Goal: Transaction & Acquisition: Book appointment/travel/reservation

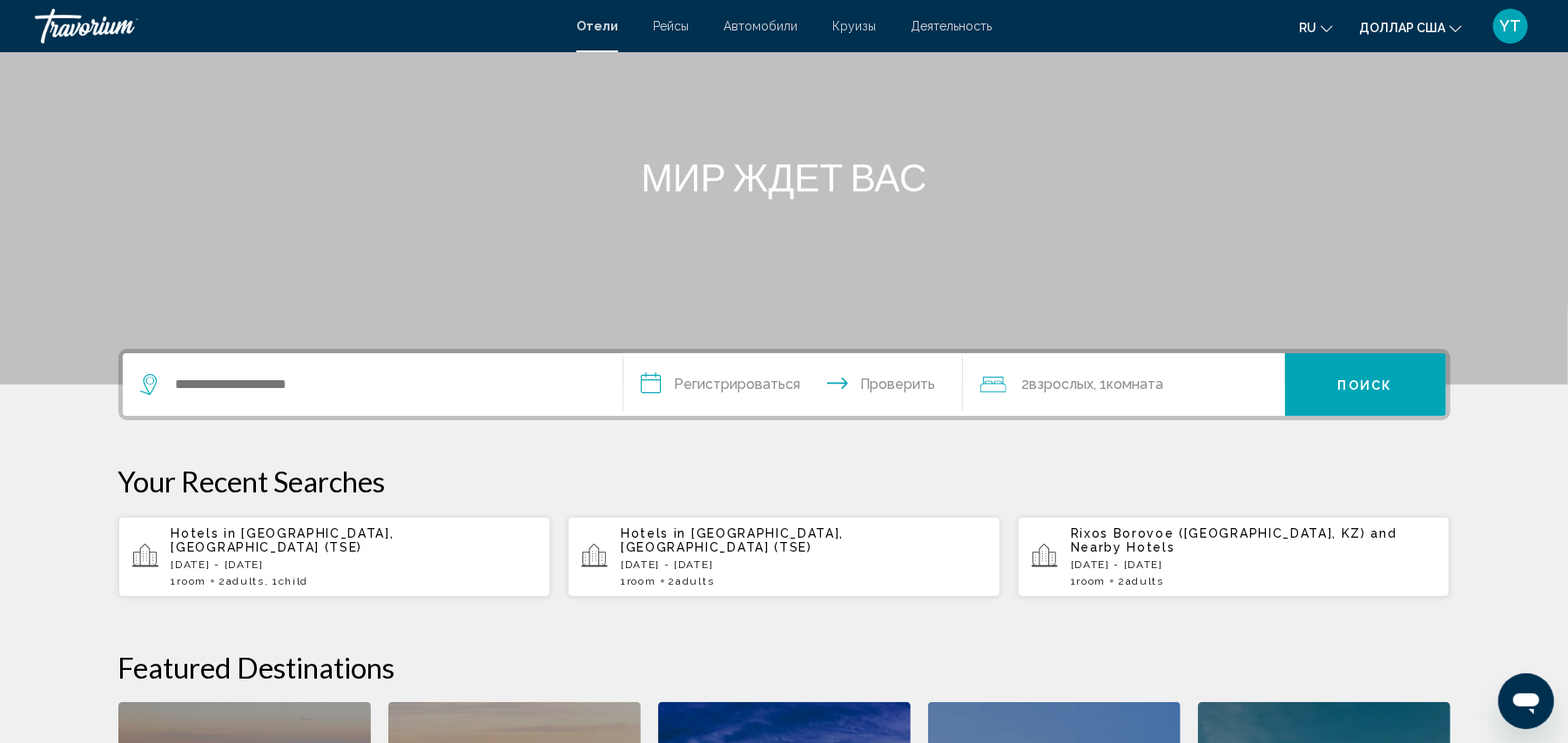
scroll to position [193, 0]
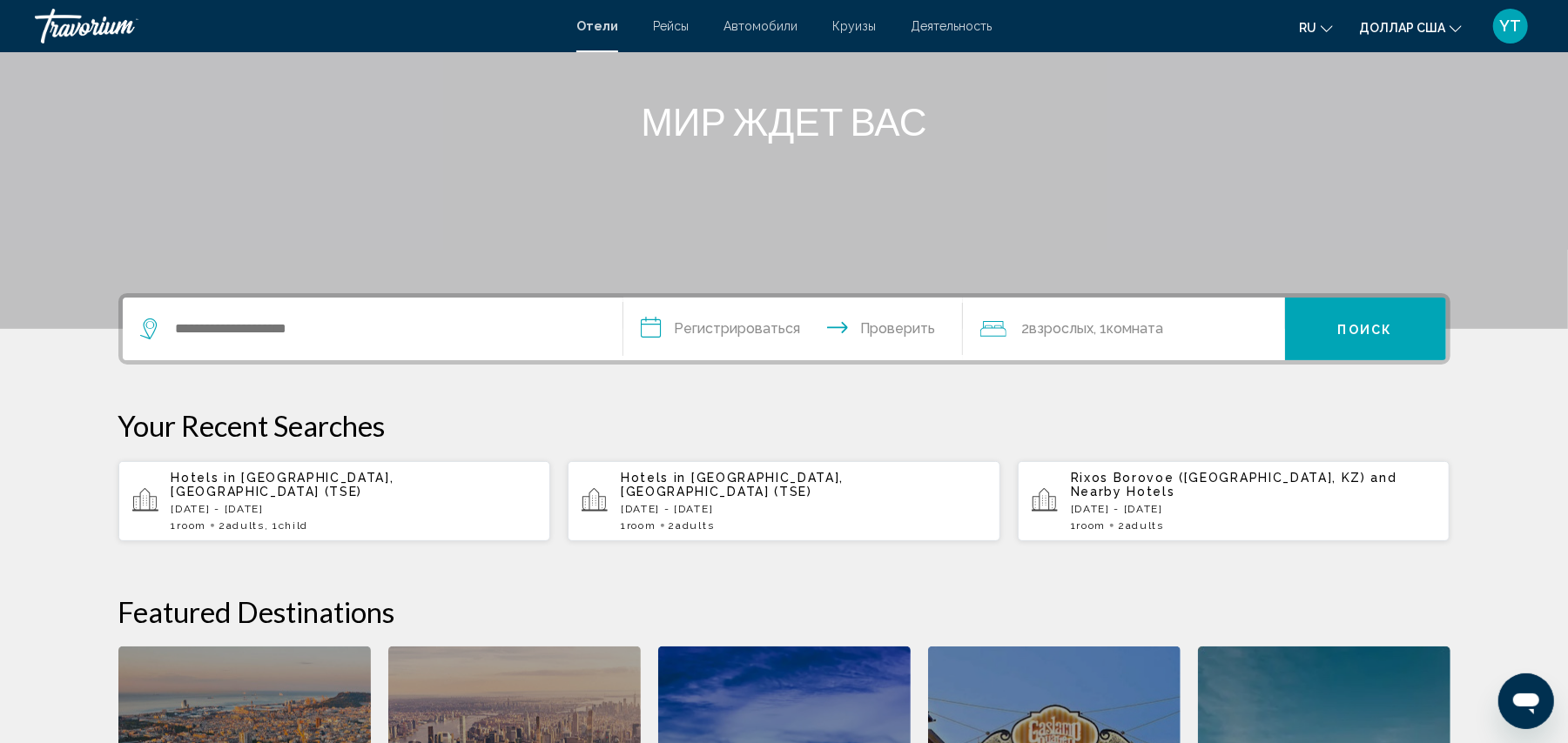
click at [217, 502] on div "Hotels in [GEOGRAPHIC_DATA], [GEOGRAPHIC_DATA] (TSE) [DATE] - [GEOGRAPHIC_DATA]…" at bounding box center [354, 502] width 365 height 61
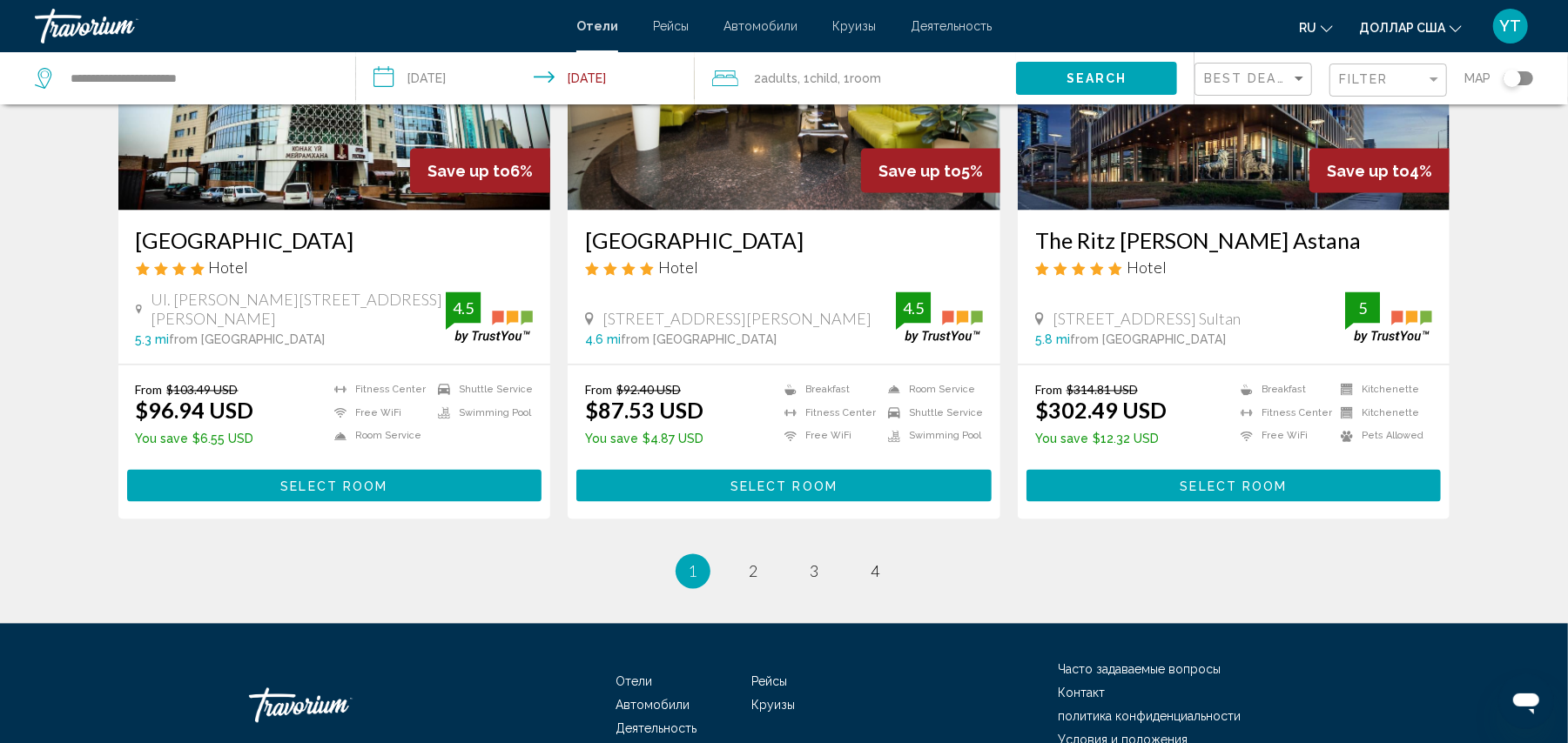
scroll to position [2218, 0]
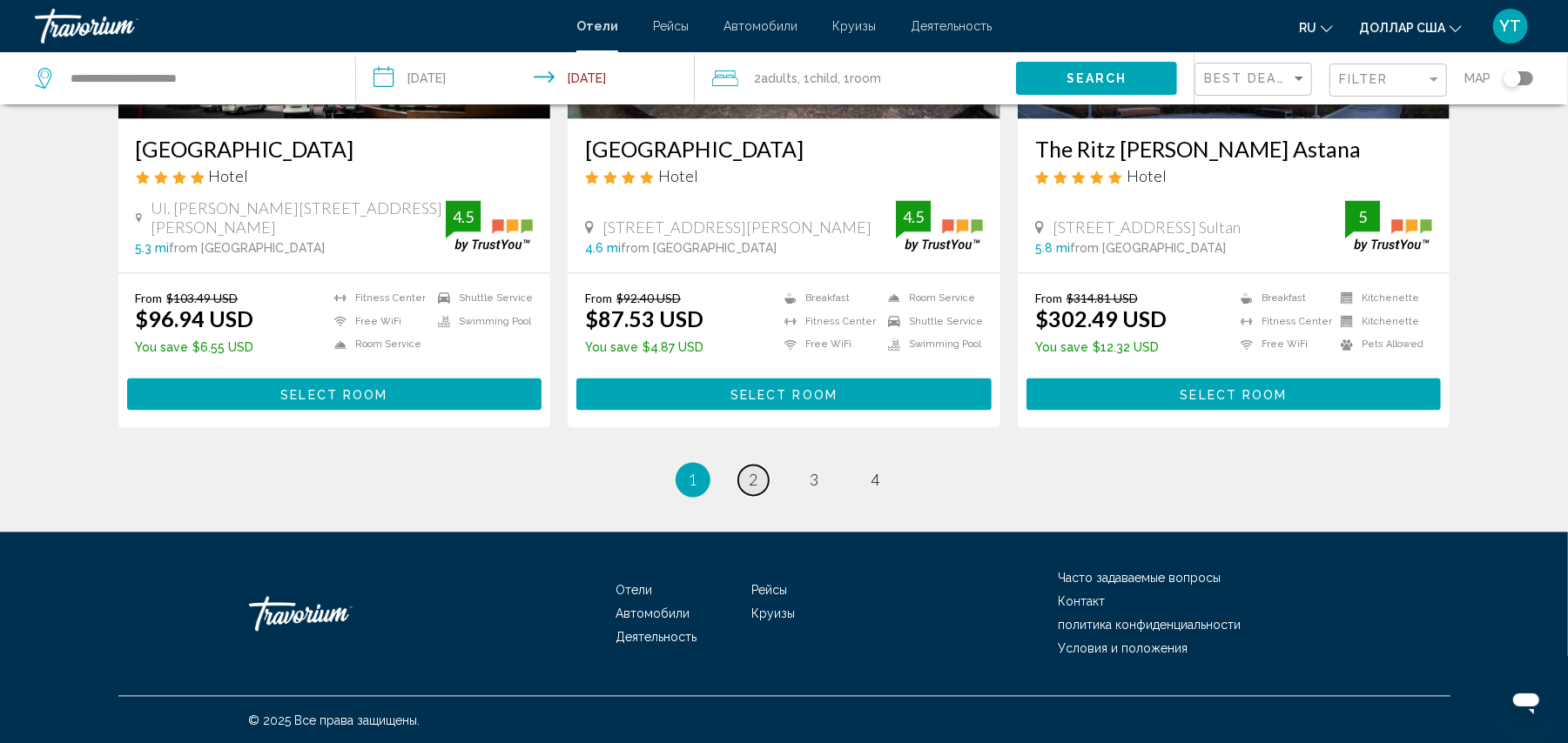
click at [745, 480] on link "page 2" at bounding box center [753, 480] width 30 height 30
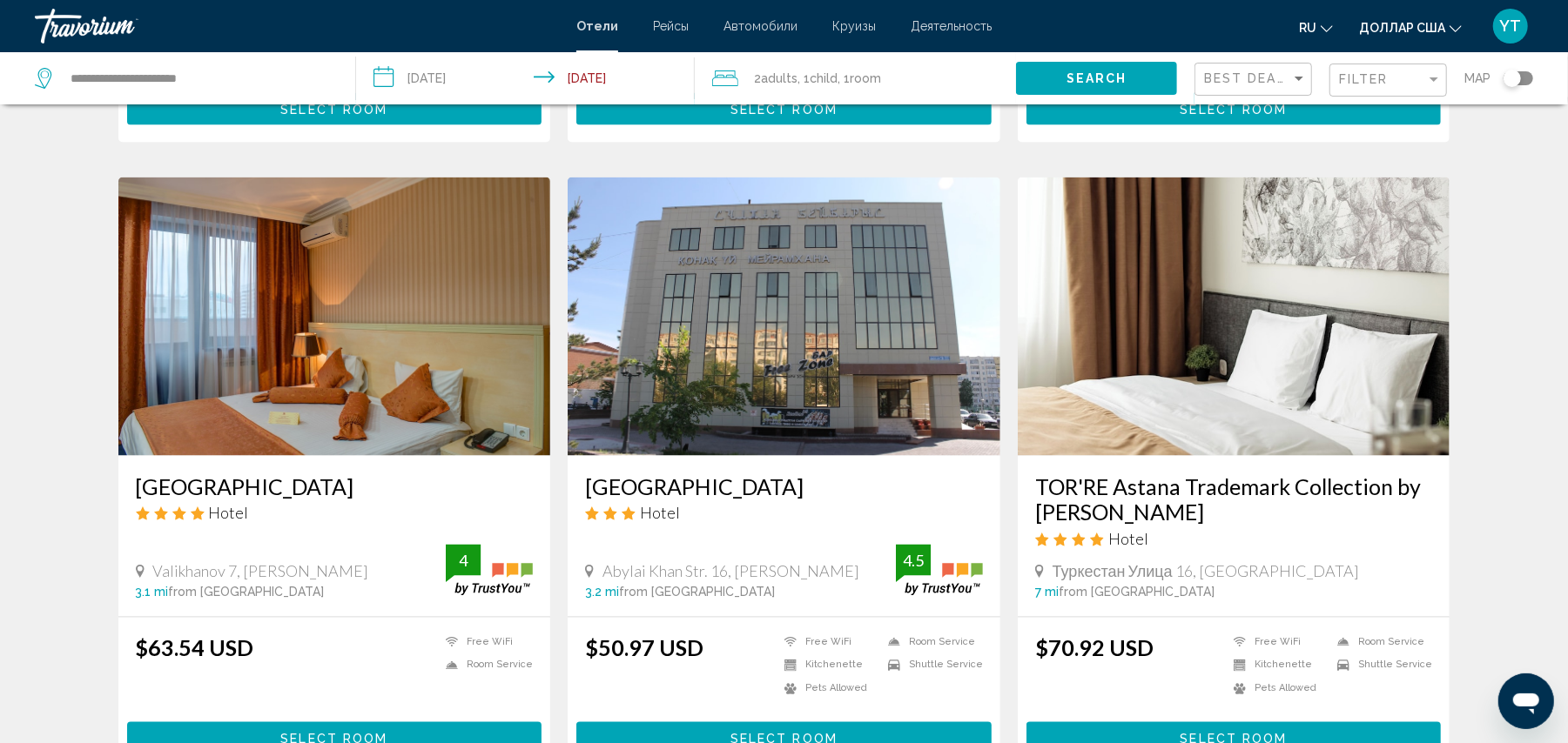
scroll to position [1934, 0]
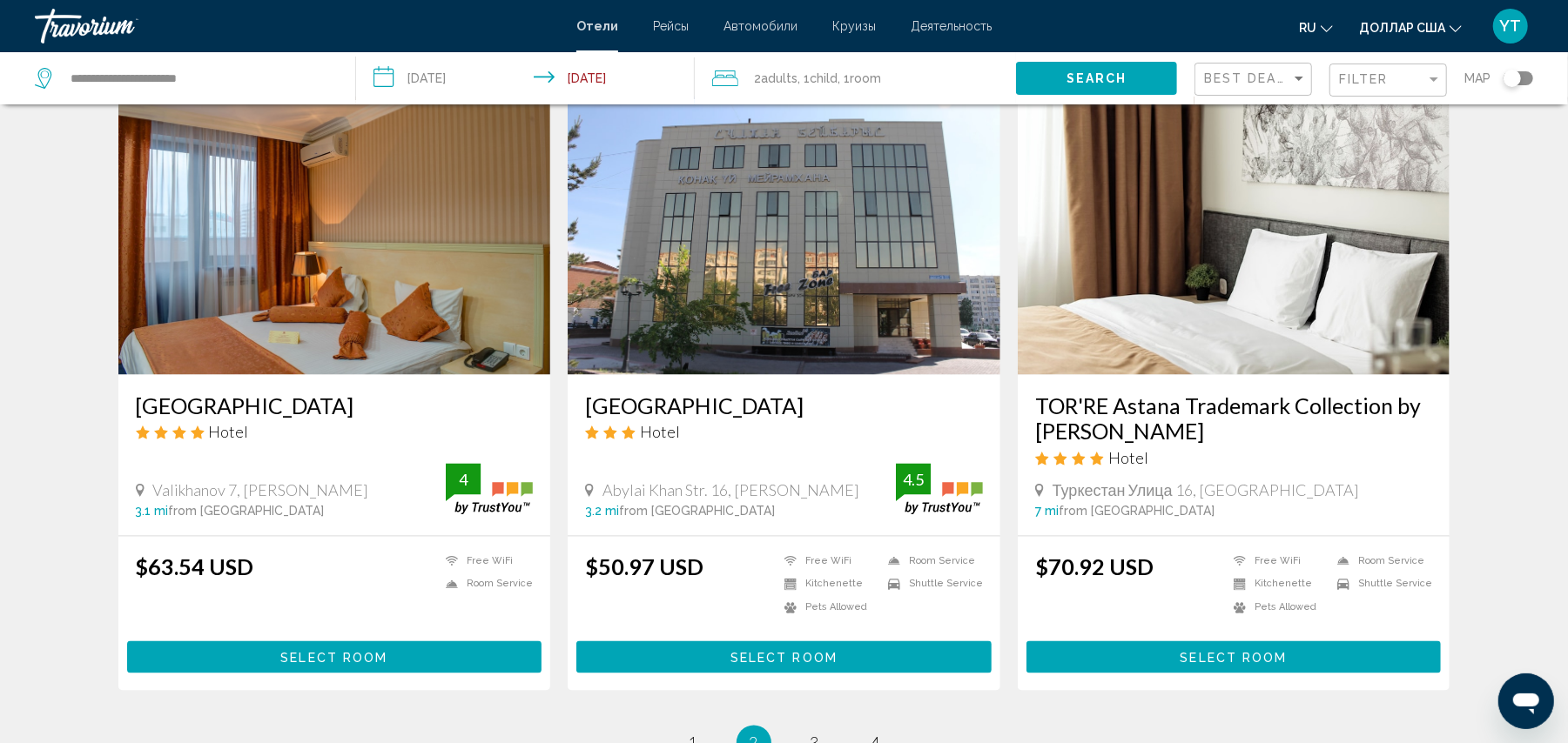
click at [1101, 411] on h3 "TOR'RE Astana Trademark Collection by [PERSON_NAME]" at bounding box center [1234, 419] width 397 height 53
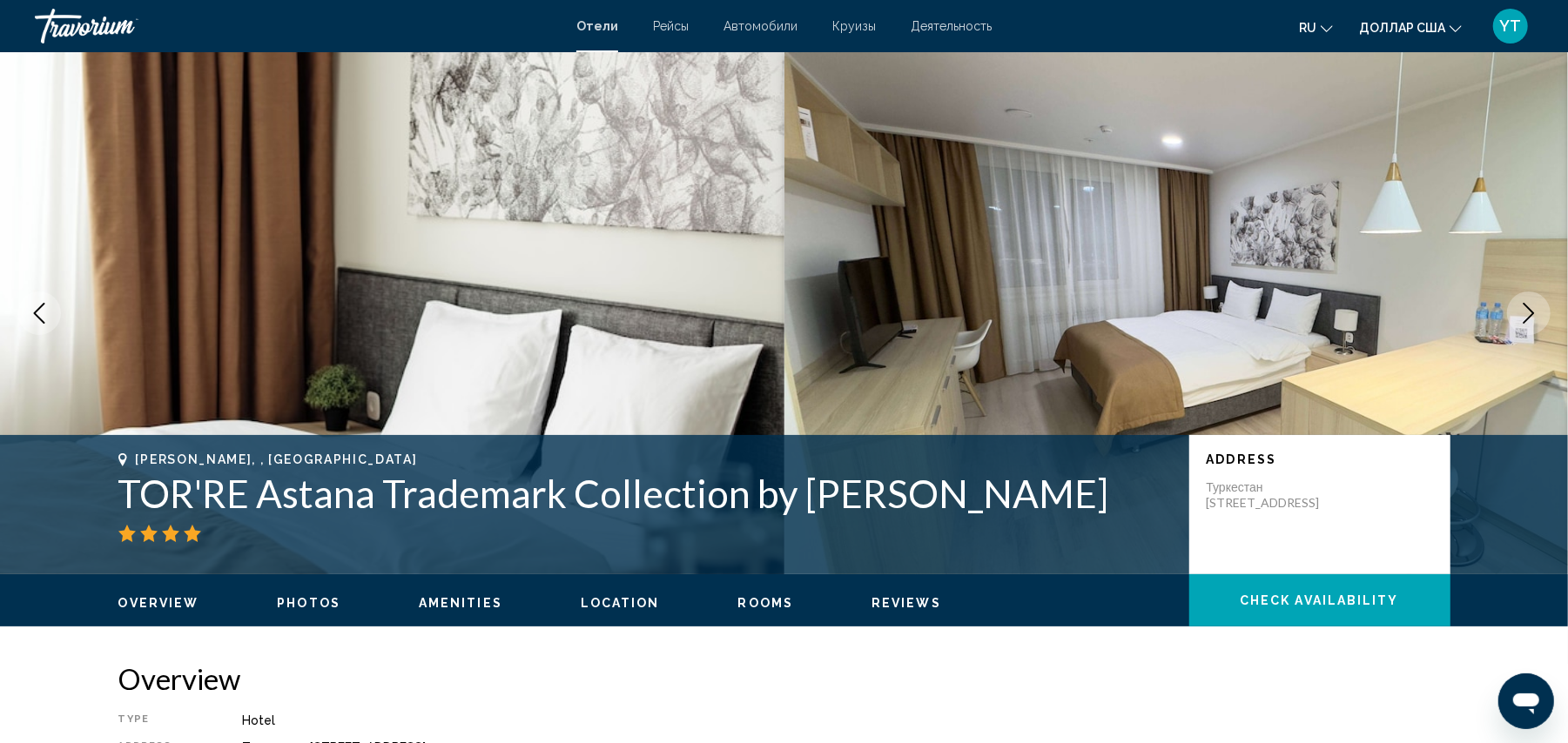
click at [1529, 307] on icon "Next image" at bounding box center [1528, 313] width 20 height 20
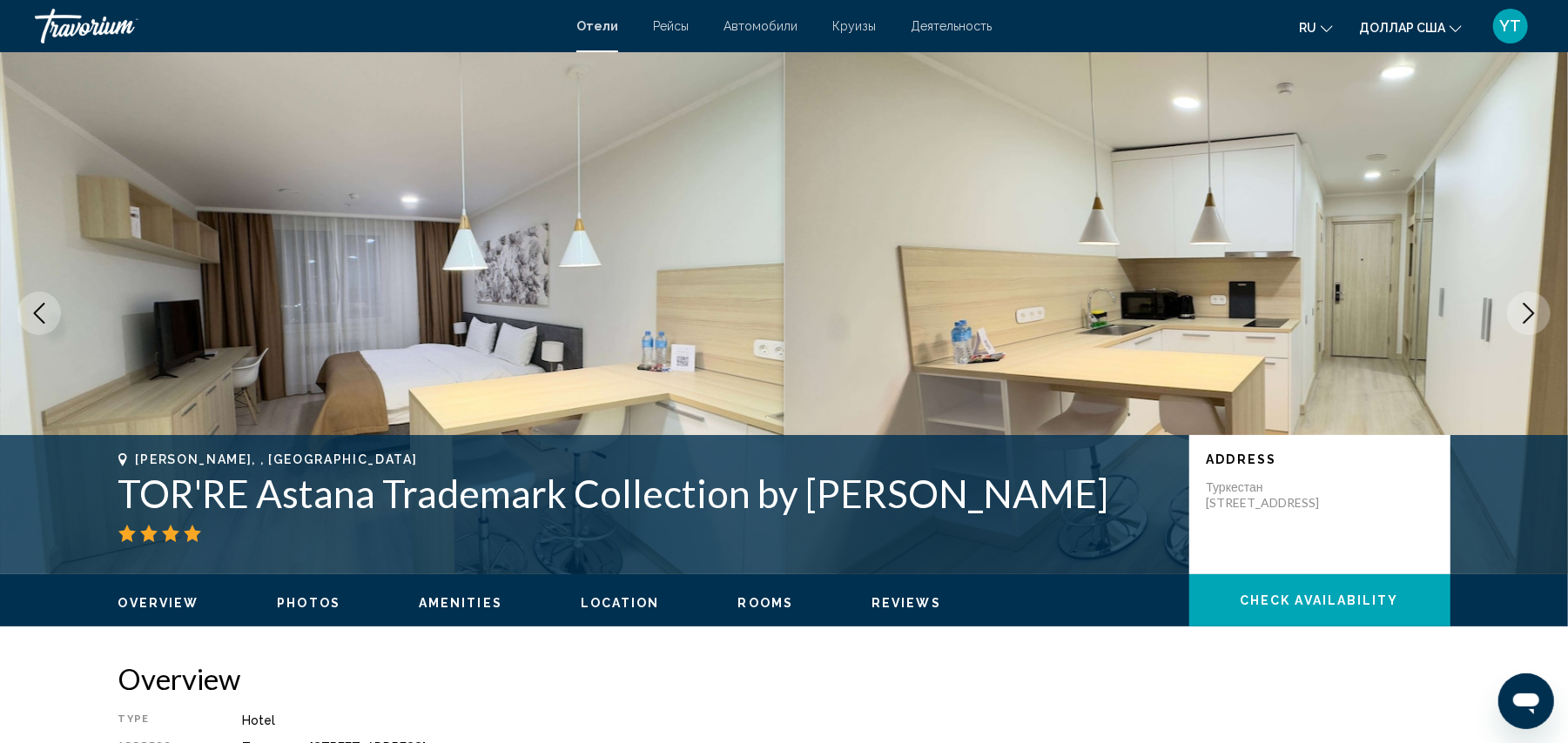
click at [1529, 308] on icon "Next image" at bounding box center [1529, 313] width 12 height 20
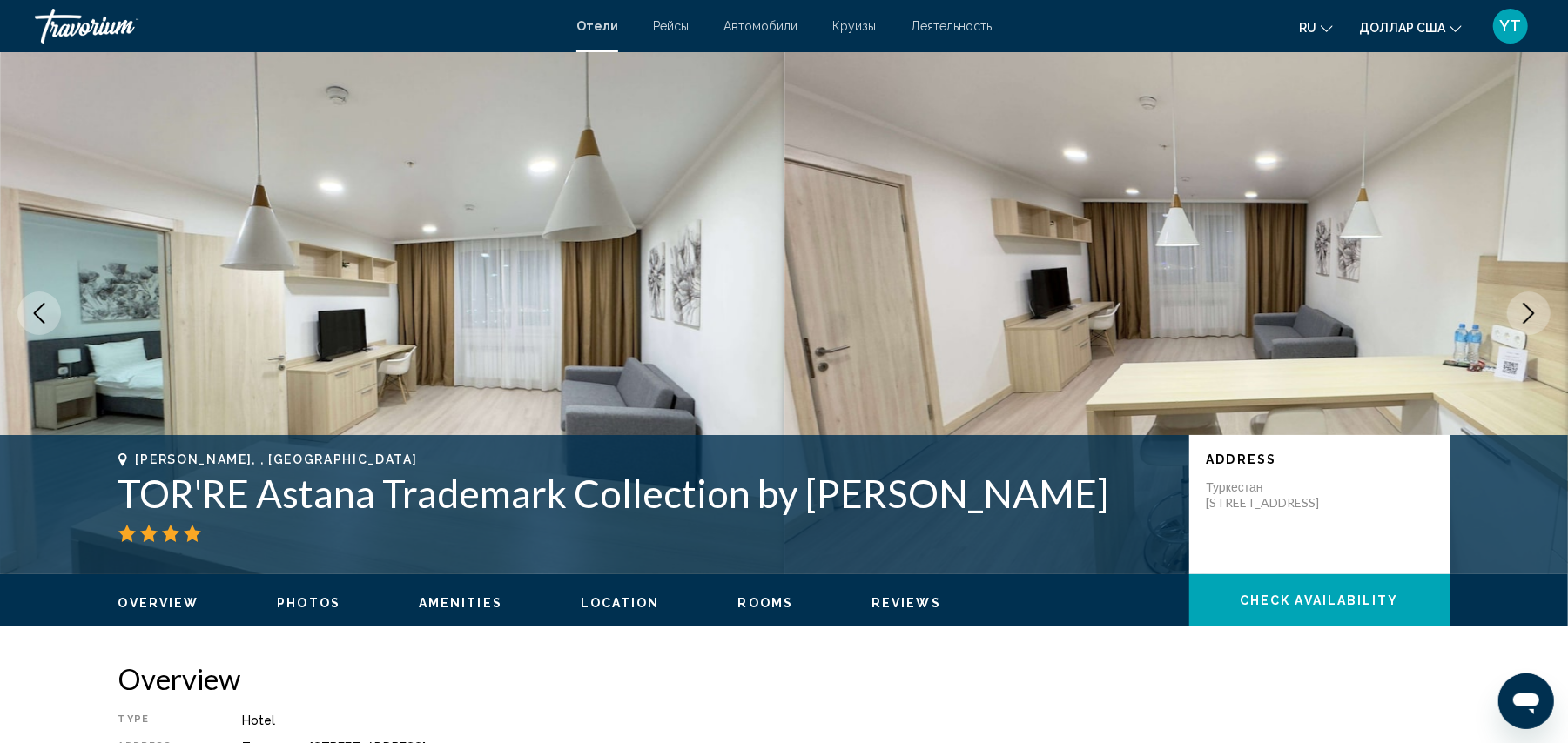
click at [1529, 308] on icon "Next image" at bounding box center [1529, 313] width 12 height 20
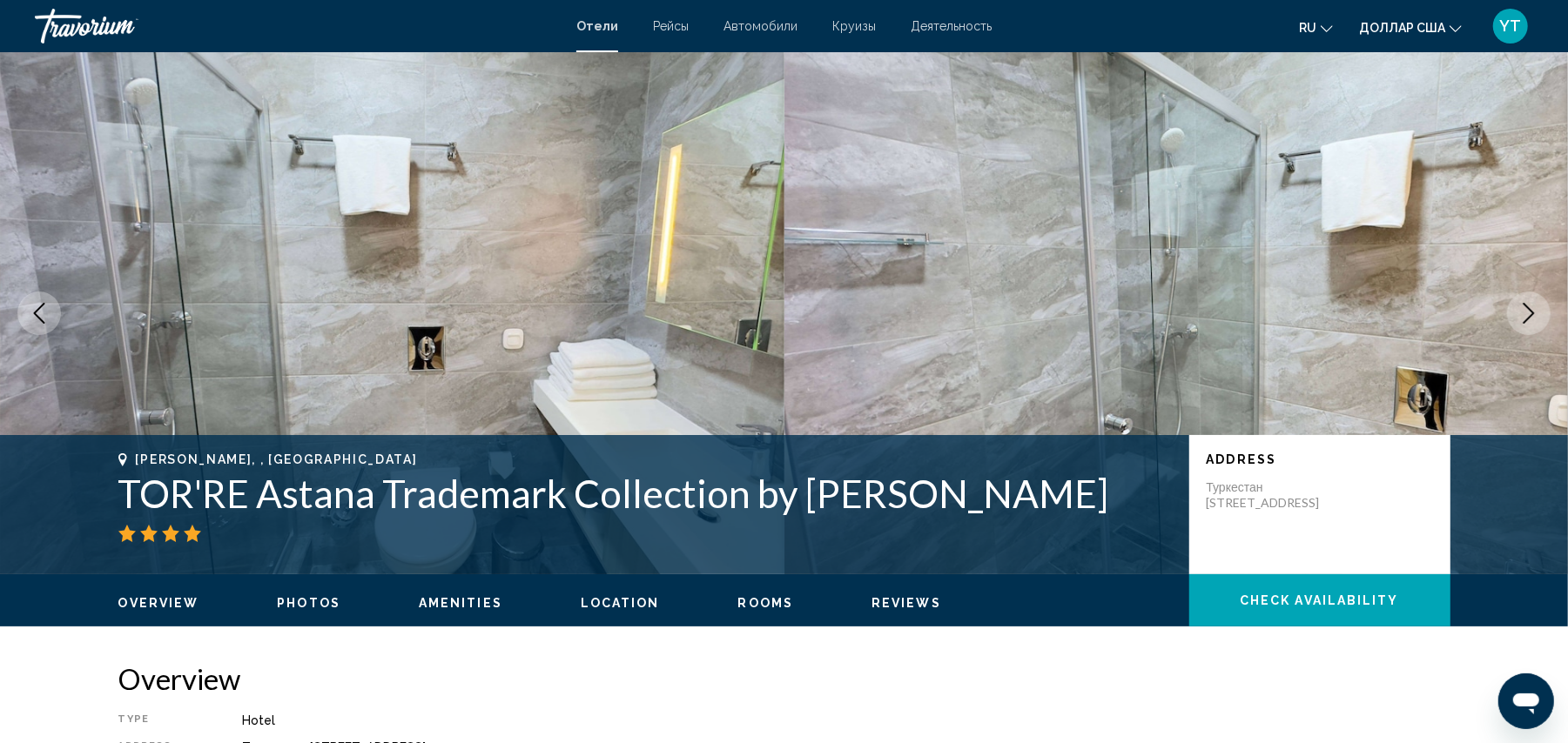
click at [1529, 308] on icon "Next image" at bounding box center [1529, 313] width 12 height 20
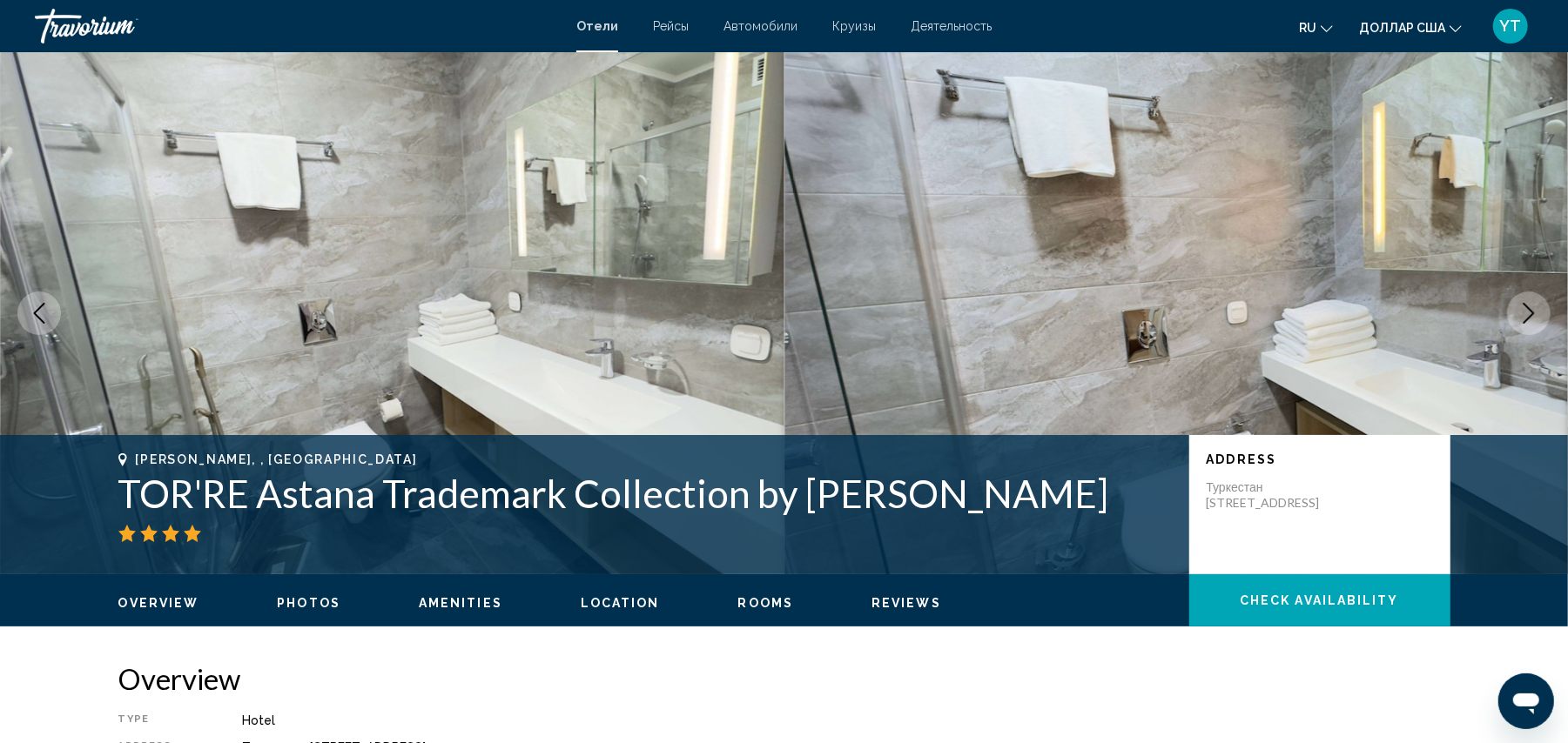
click at [1529, 308] on icon "Next image" at bounding box center [1529, 313] width 12 height 20
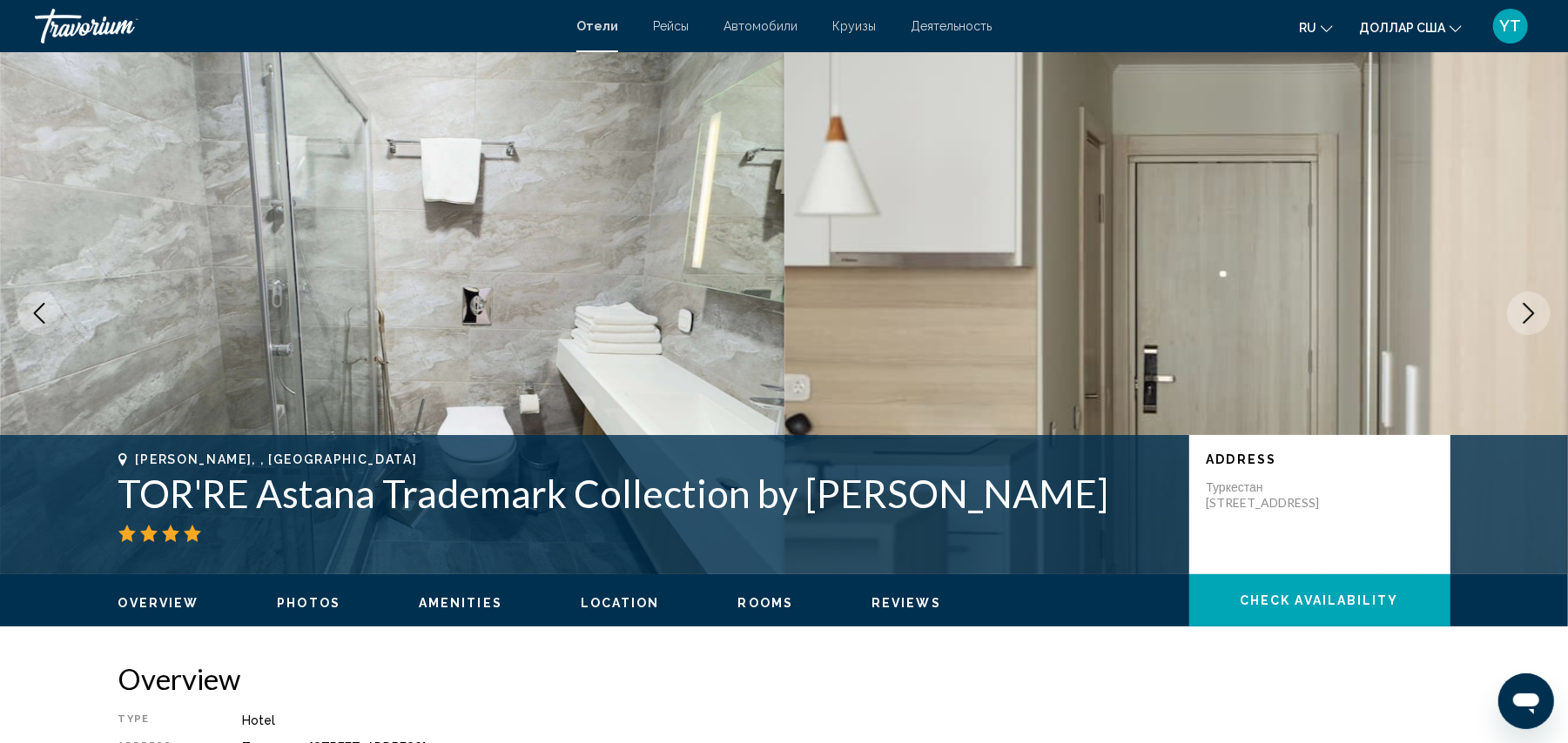
click at [1529, 308] on icon "Next image" at bounding box center [1529, 313] width 12 height 20
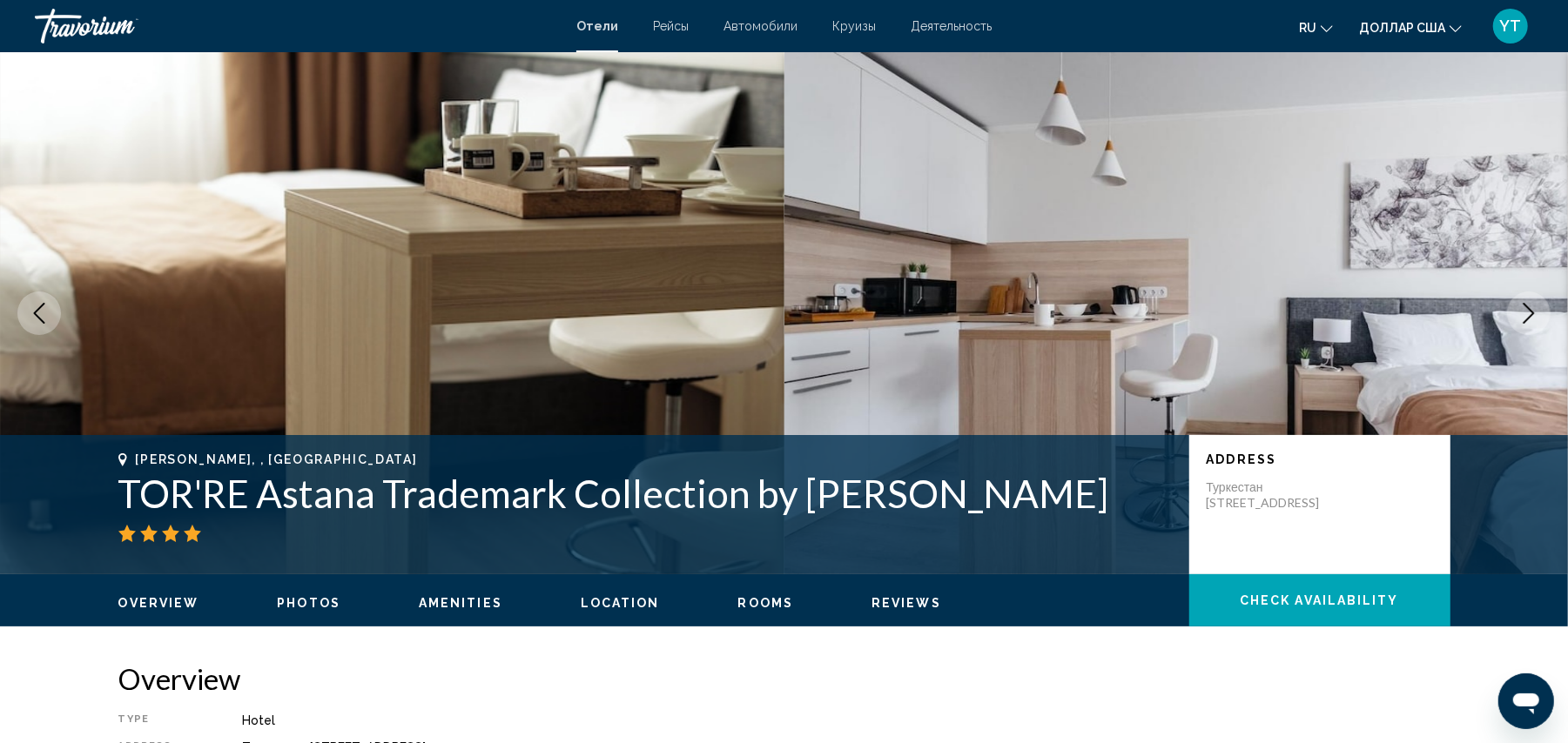
click at [1529, 308] on icon "Next image" at bounding box center [1529, 313] width 12 height 20
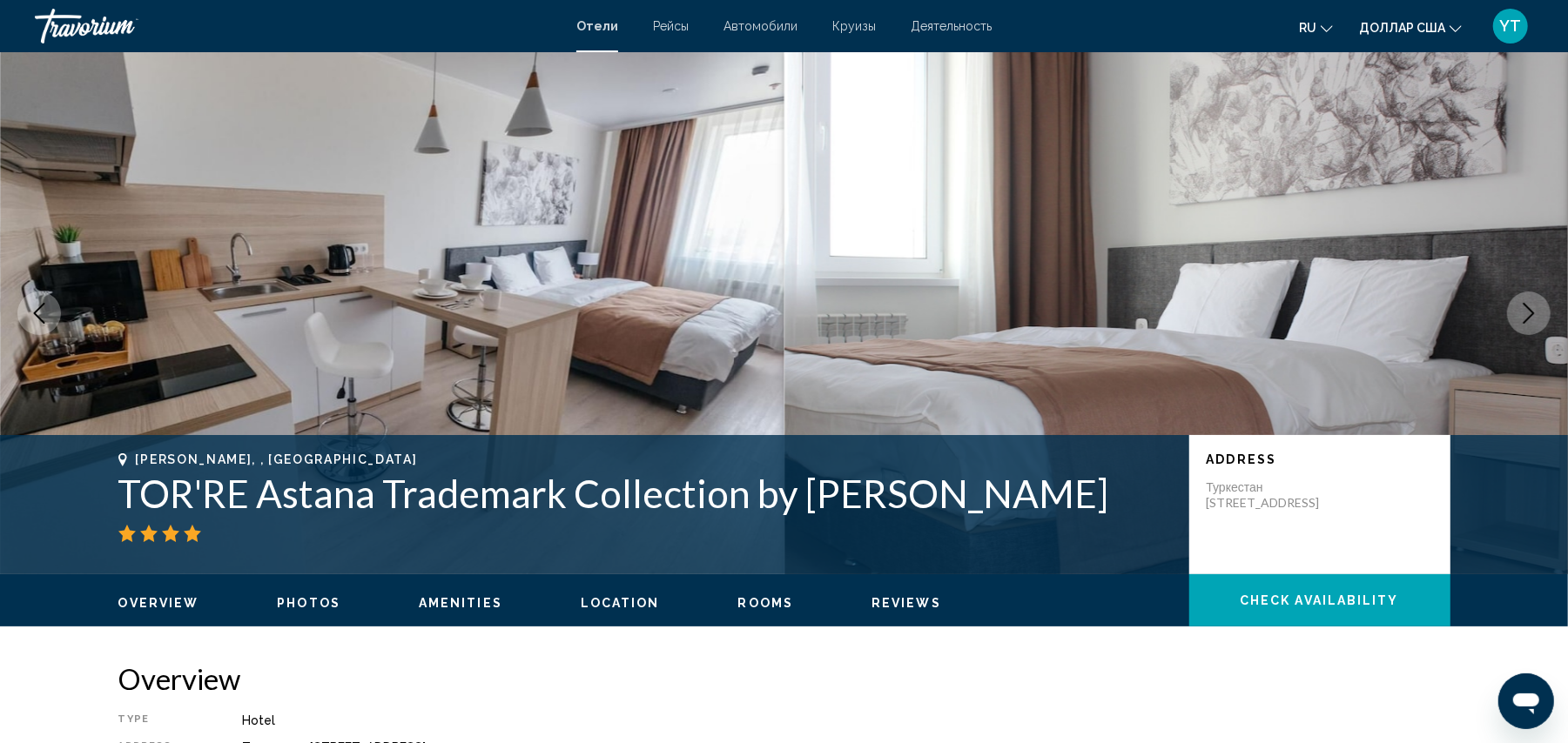
click at [1529, 308] on icon "Next image" at bounding box center [1529, 313] width 12 height 20
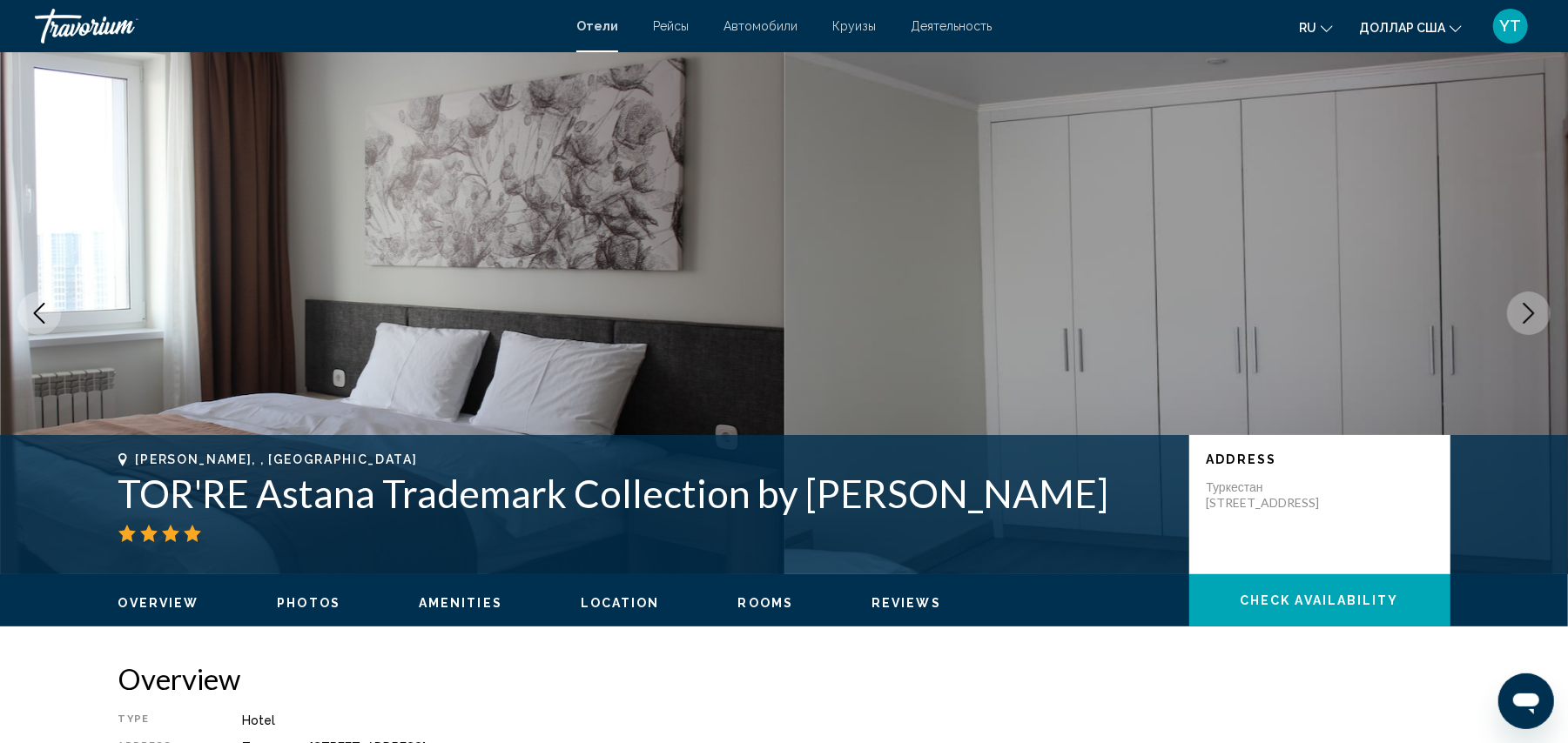
click at [1527, 311] on icon "Next image" at bounding box center [1528, 313] width 20 height 20
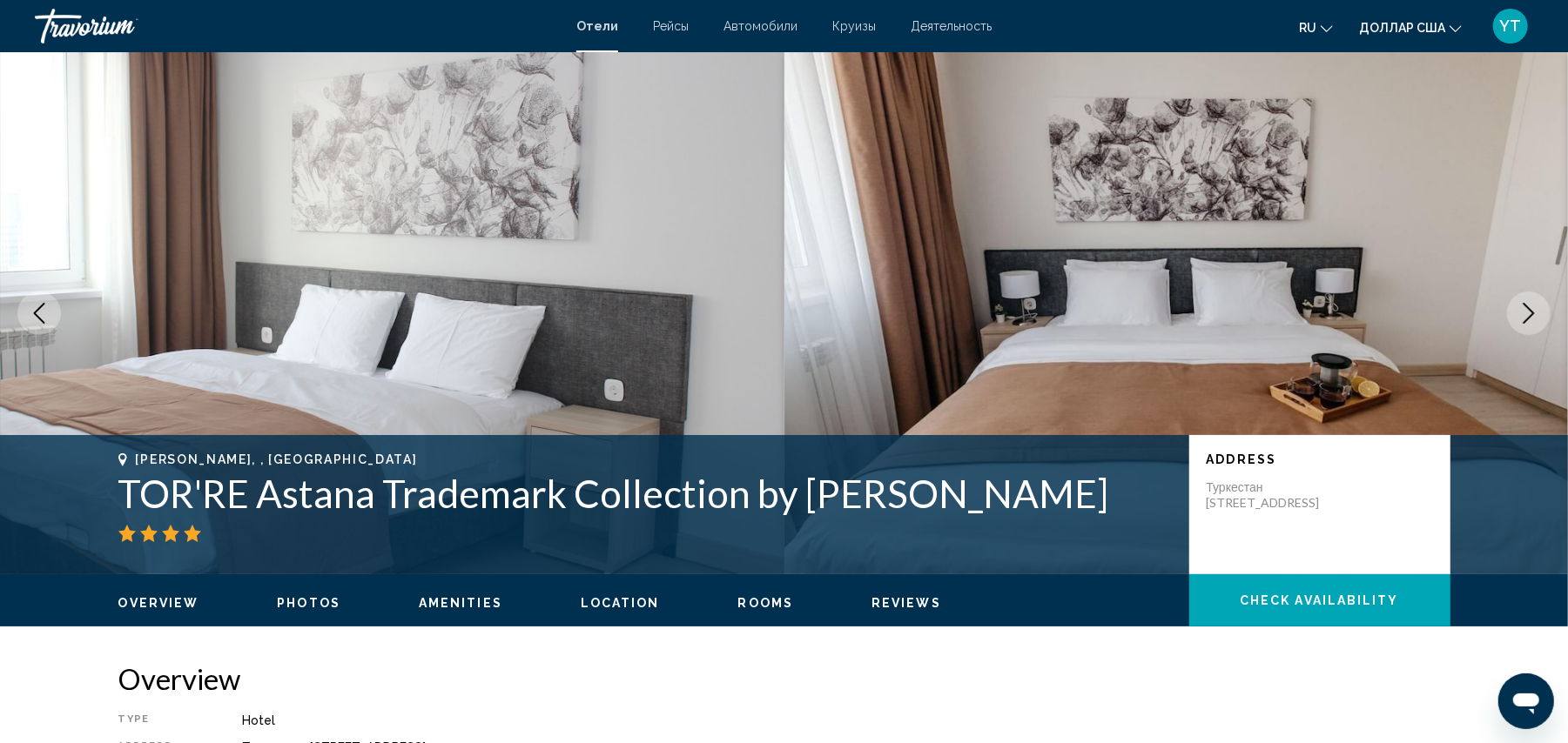
click at [1527, 311] on icon "Next image" at bounding box center [1528, 313] width 20 height 20
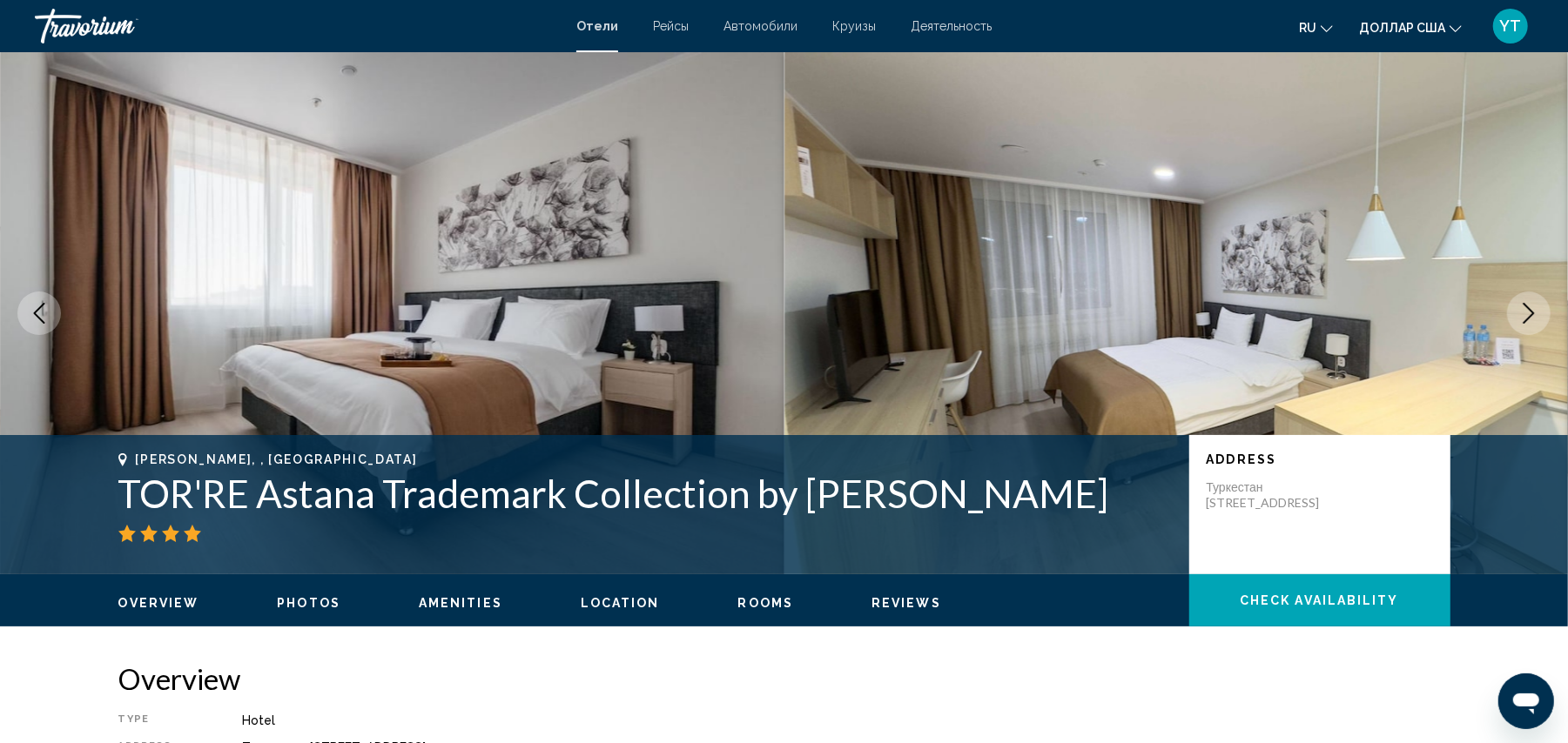
click at [1527, 311] on icon "Next image" at bounding box center [1528, 313] width 20 height 20
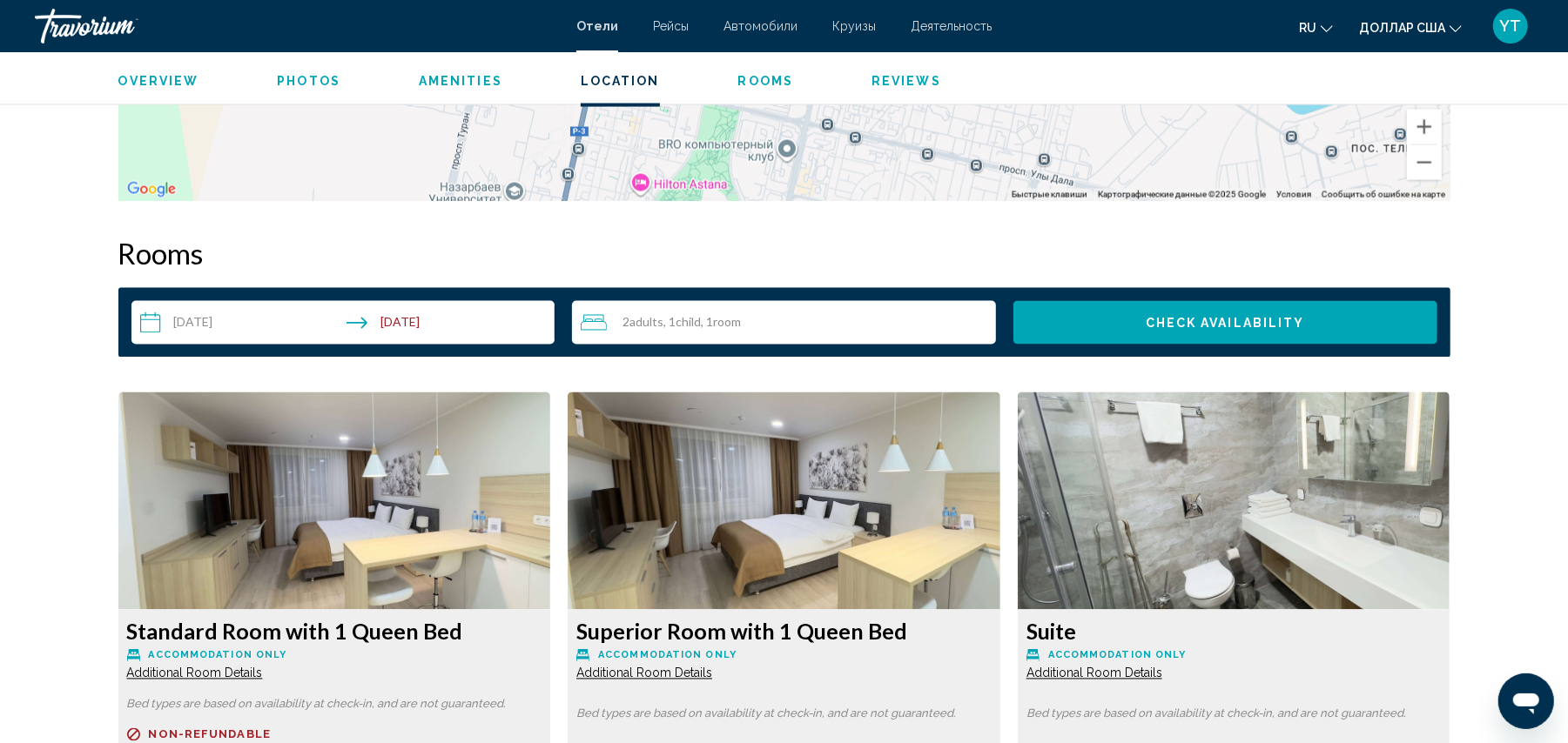
scroll to position [2267, 0]
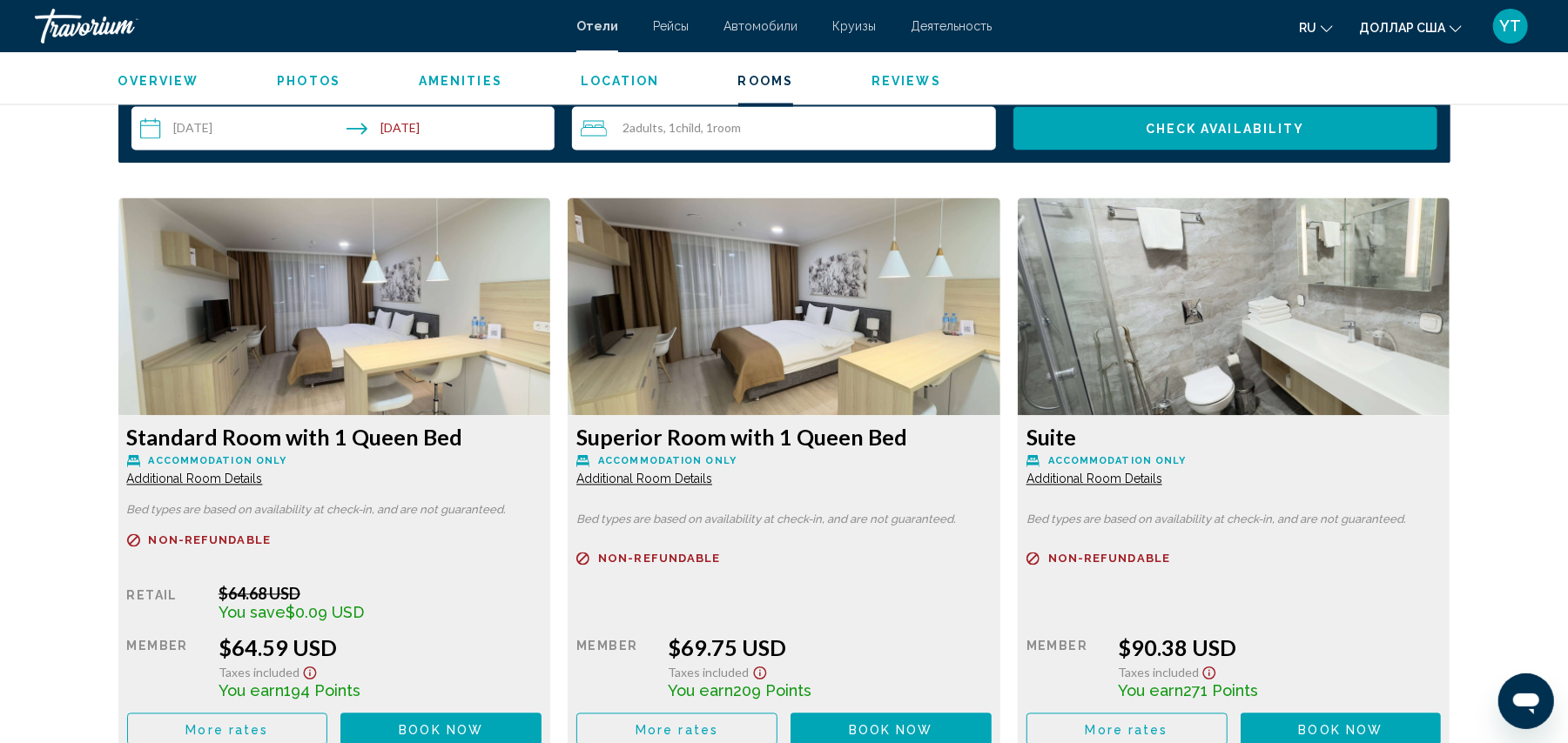
click at [342, 349] on img "Основное содержание" at bounding box center [335, 307] width 432 height 217
click at [195, 481] on span "Additional Room Details" at bounding box center [195, 479] width 135 height 14
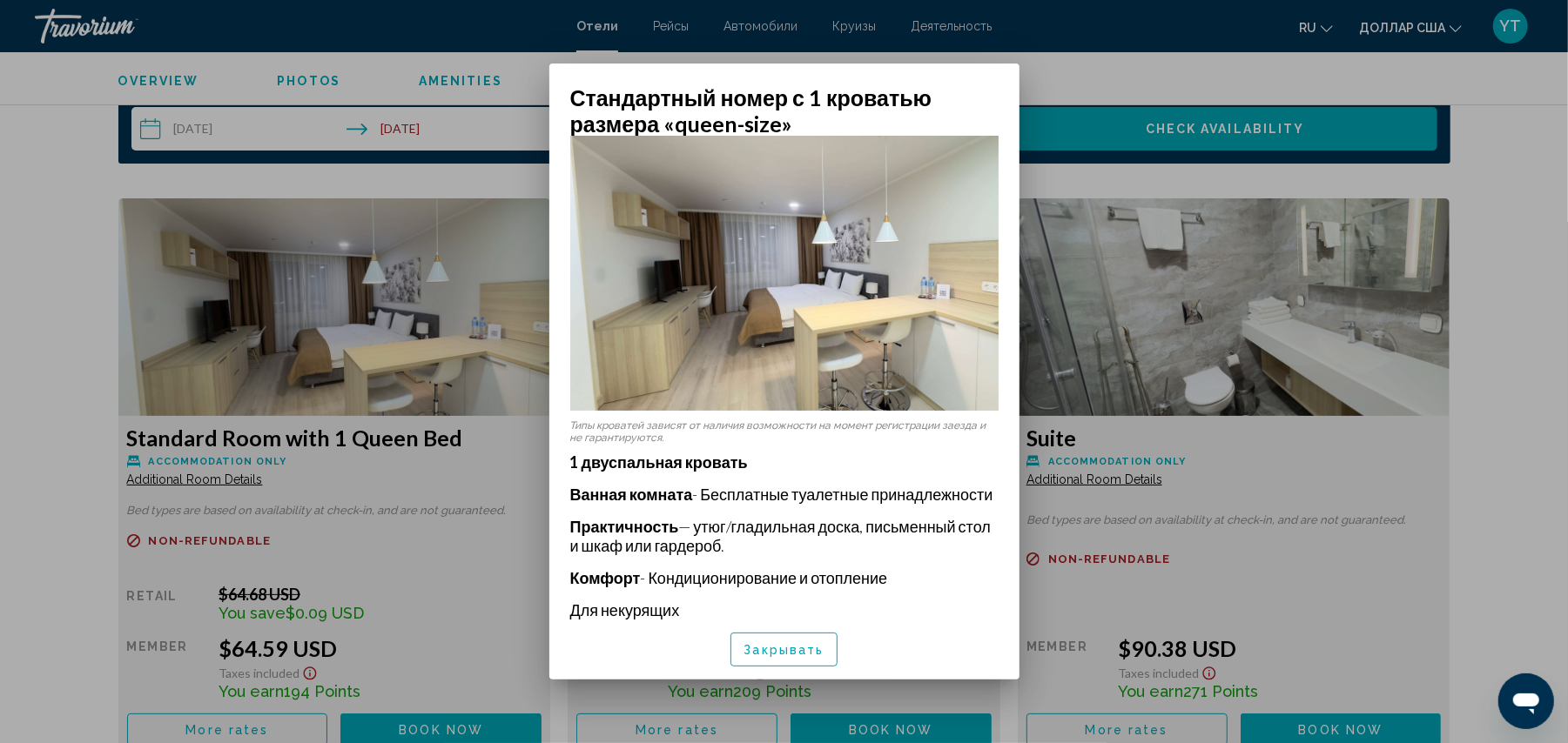
scroll to position [40, 0]
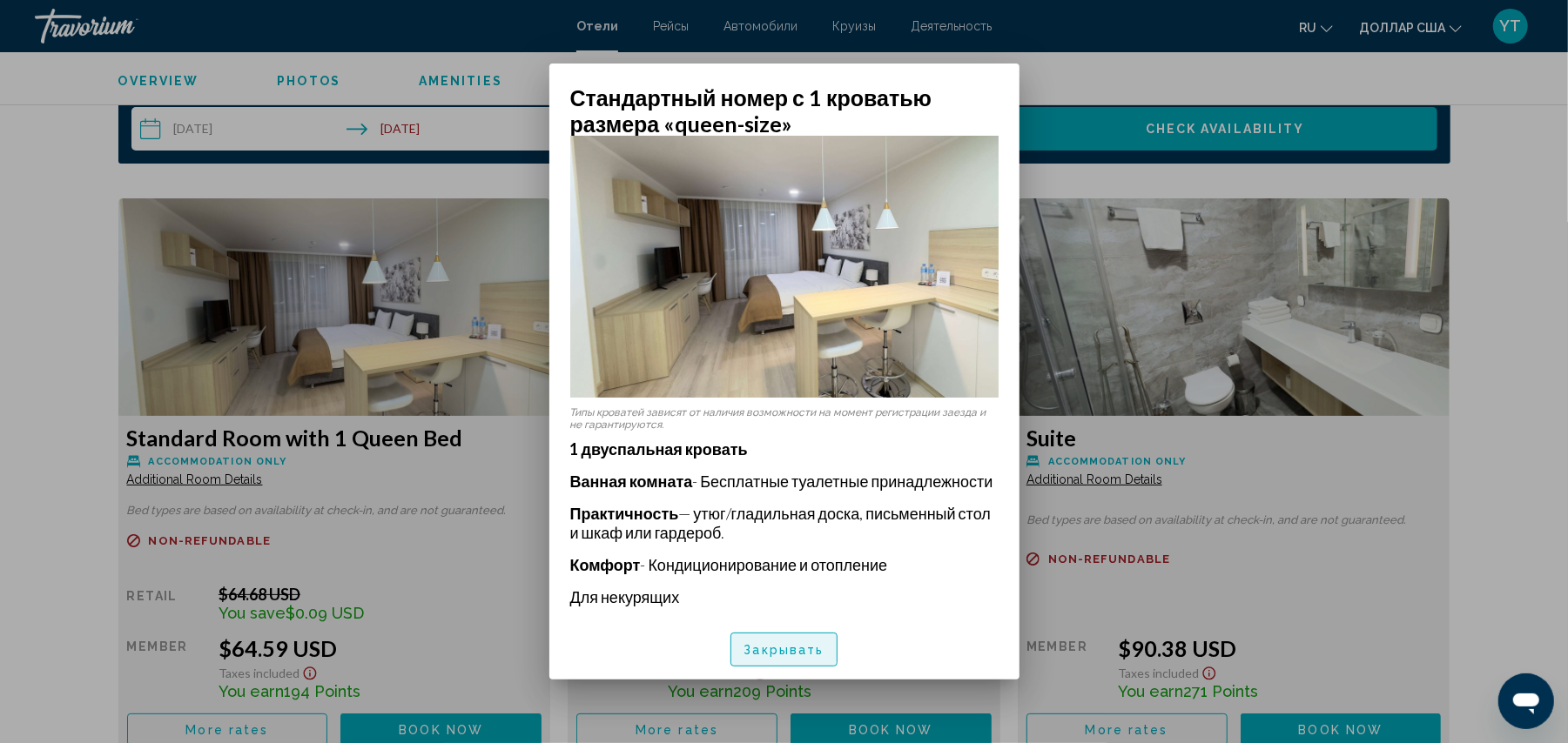
click at [778, 648] on font "Закрывать" at bounding box center [784, 650] width 80 height 14
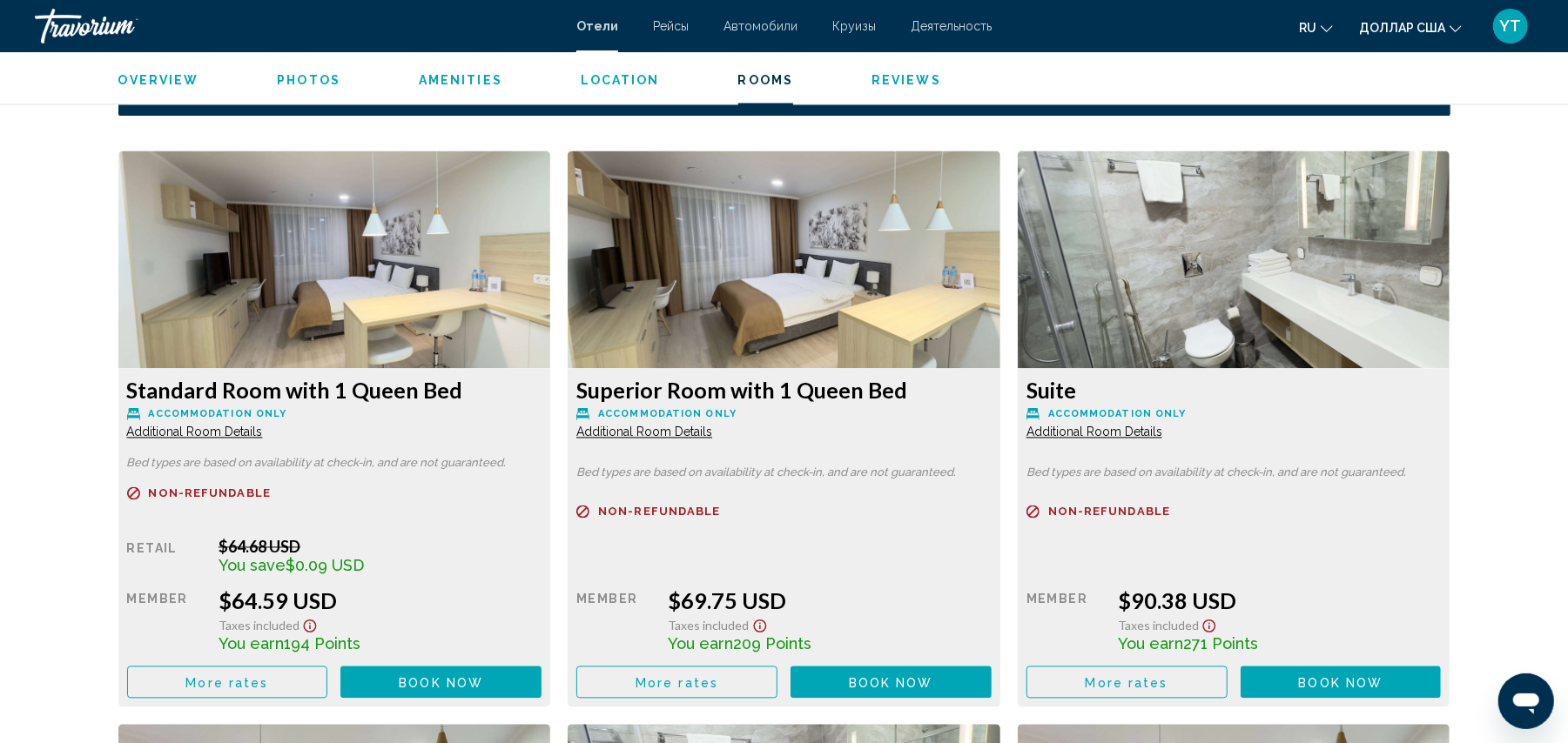
scroll to position [2267, 0]
